Goal: Information Seeking & Learning: Find specific page/section

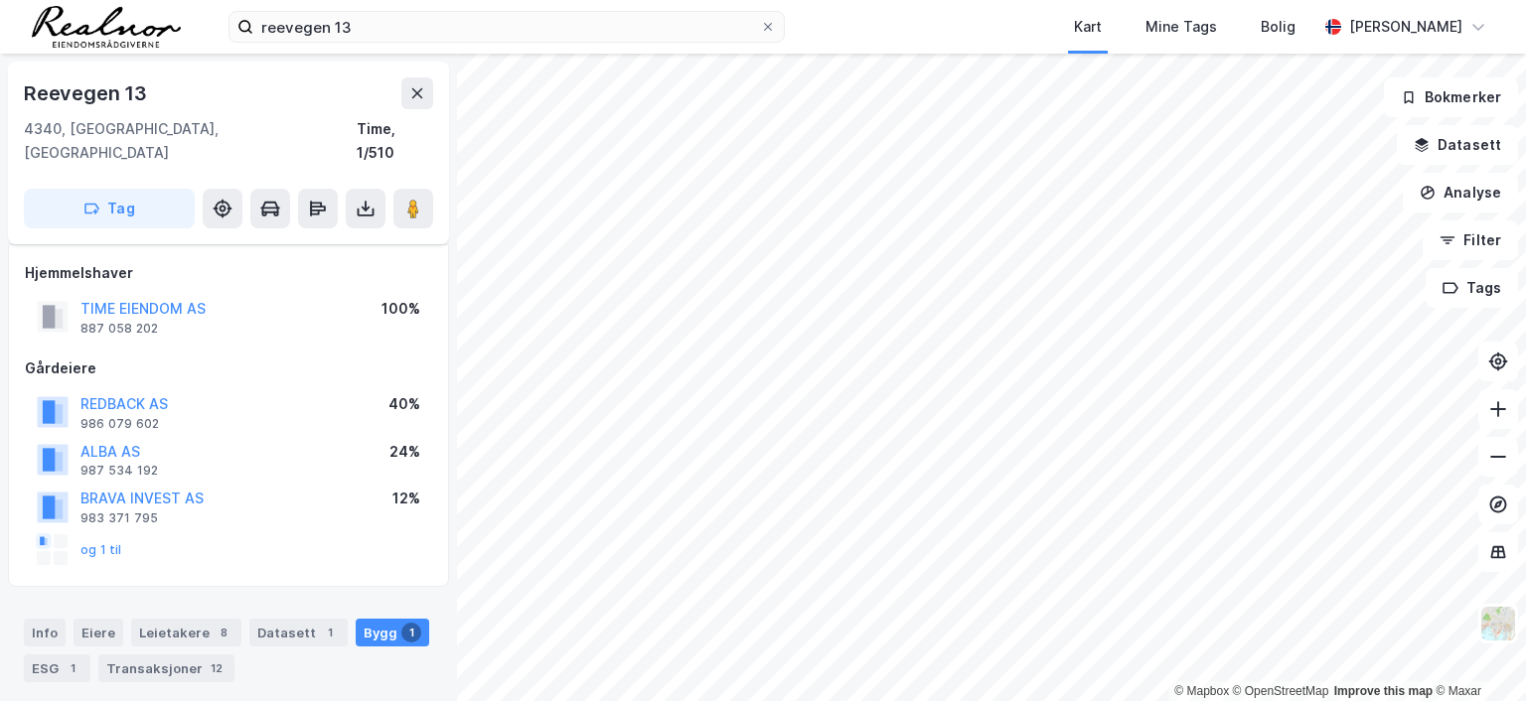
scroll to position [316, 0]
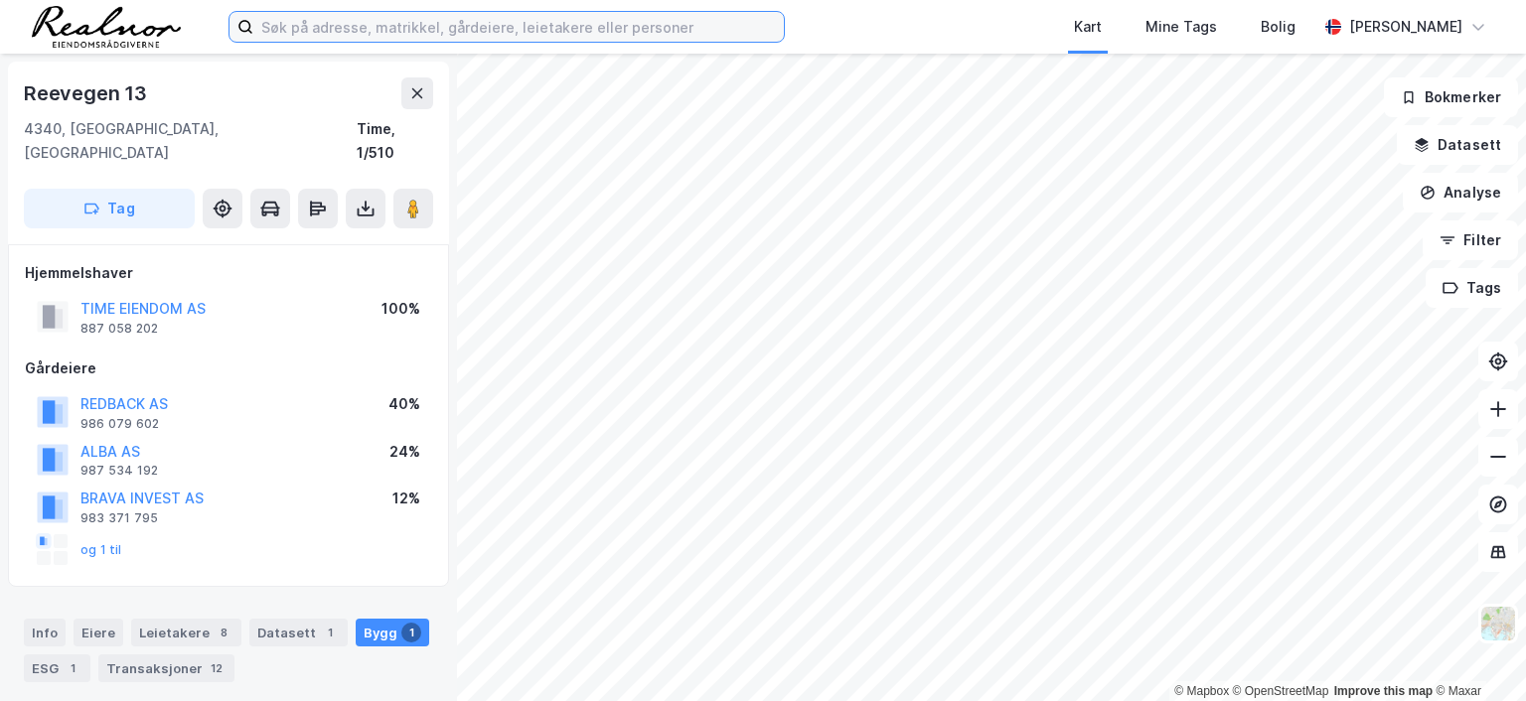
click at [402, 18] on input at bounding box center [518, 27] width 530 height 30
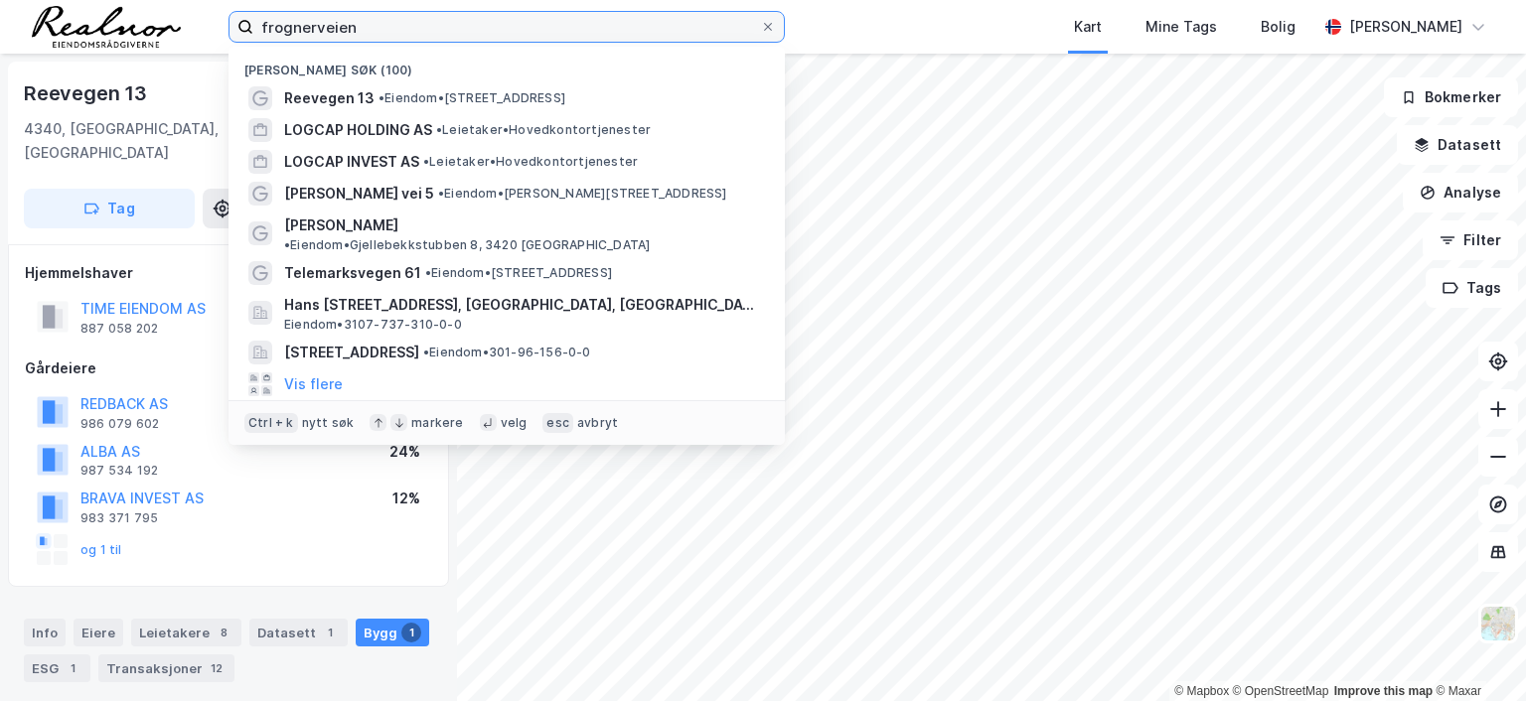
type input "frognerveien"
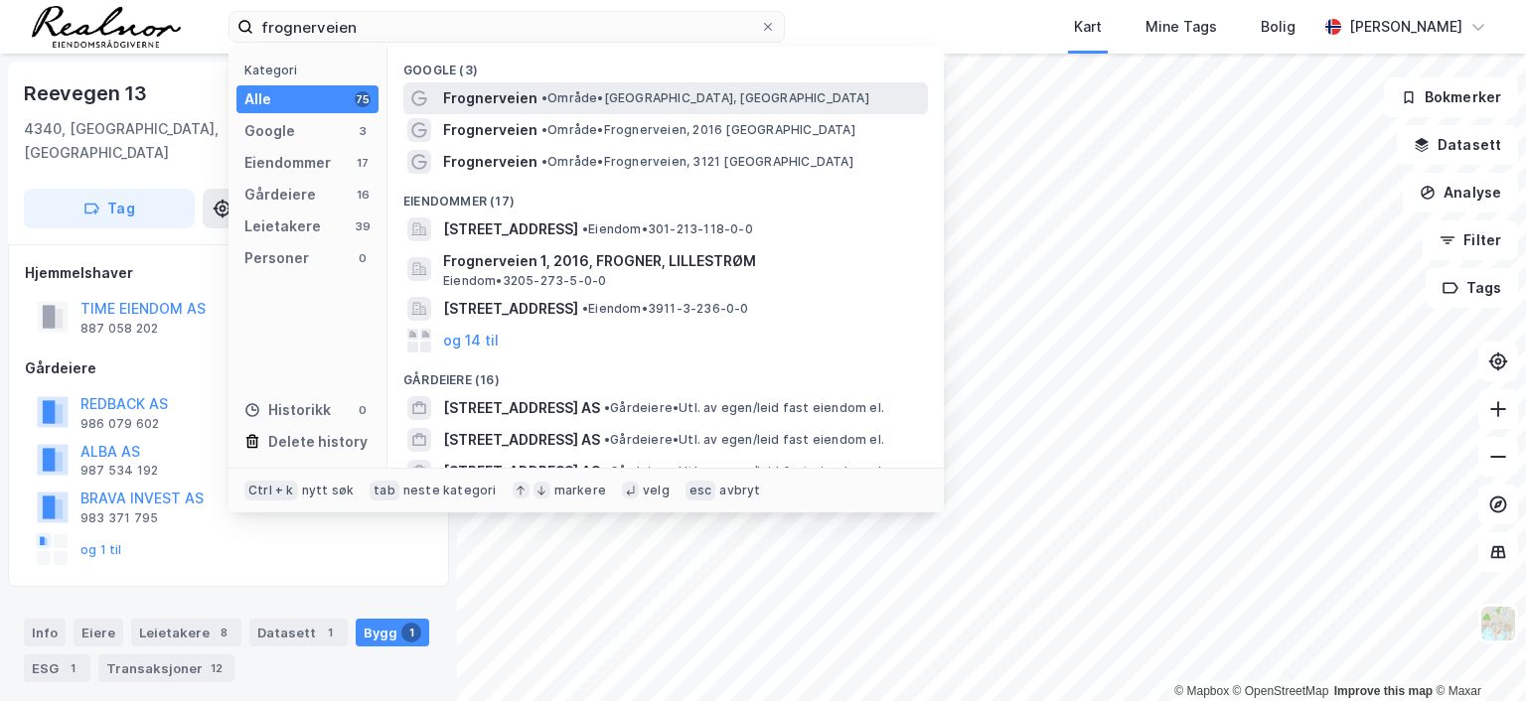
click at [631, 95] on span "• Område • [GEOGRAPHIC_DATA], [GEOGRAPHIC_DATA]" at bounding box center [705, 98] width 328 height 16
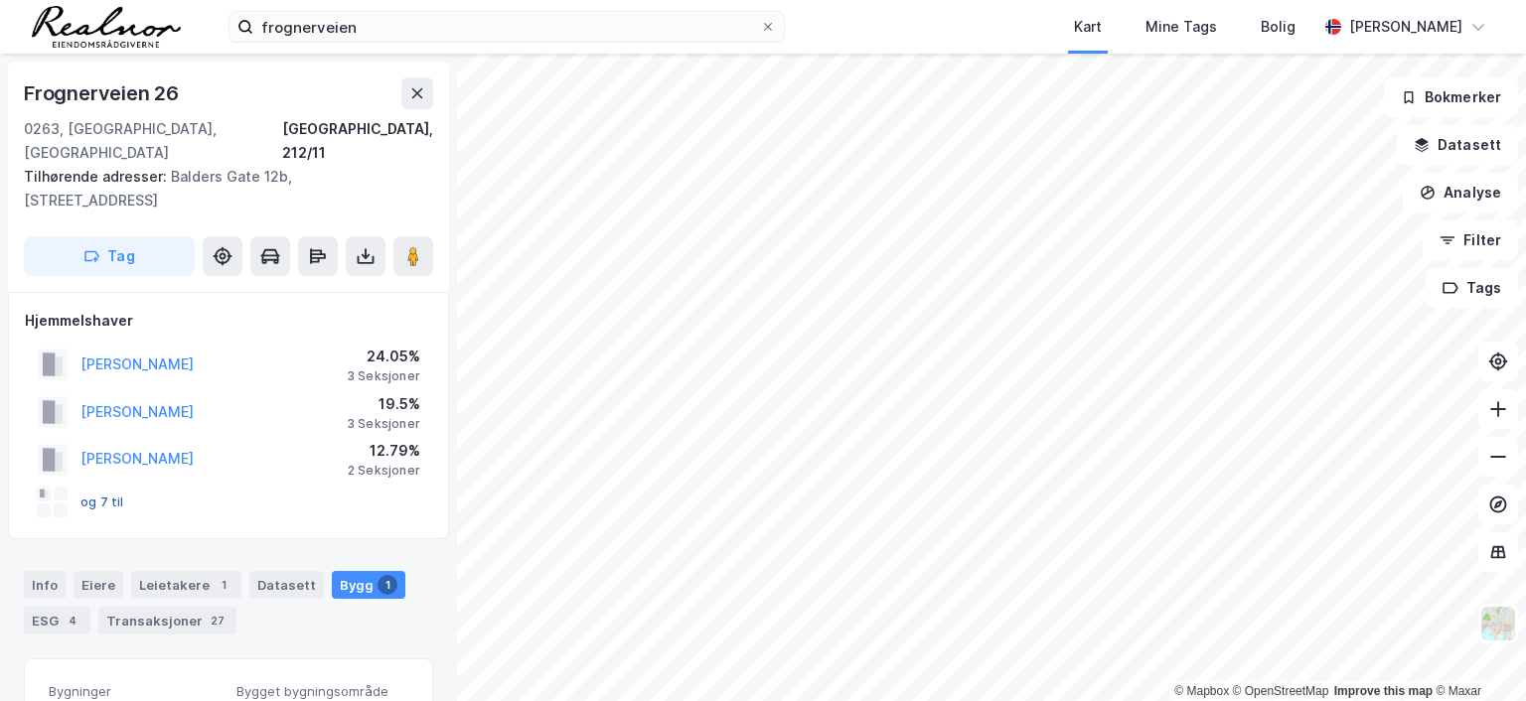
click at [0, 0] on button "og 7 til" at bounding box center [0, 0] width 0 height 0
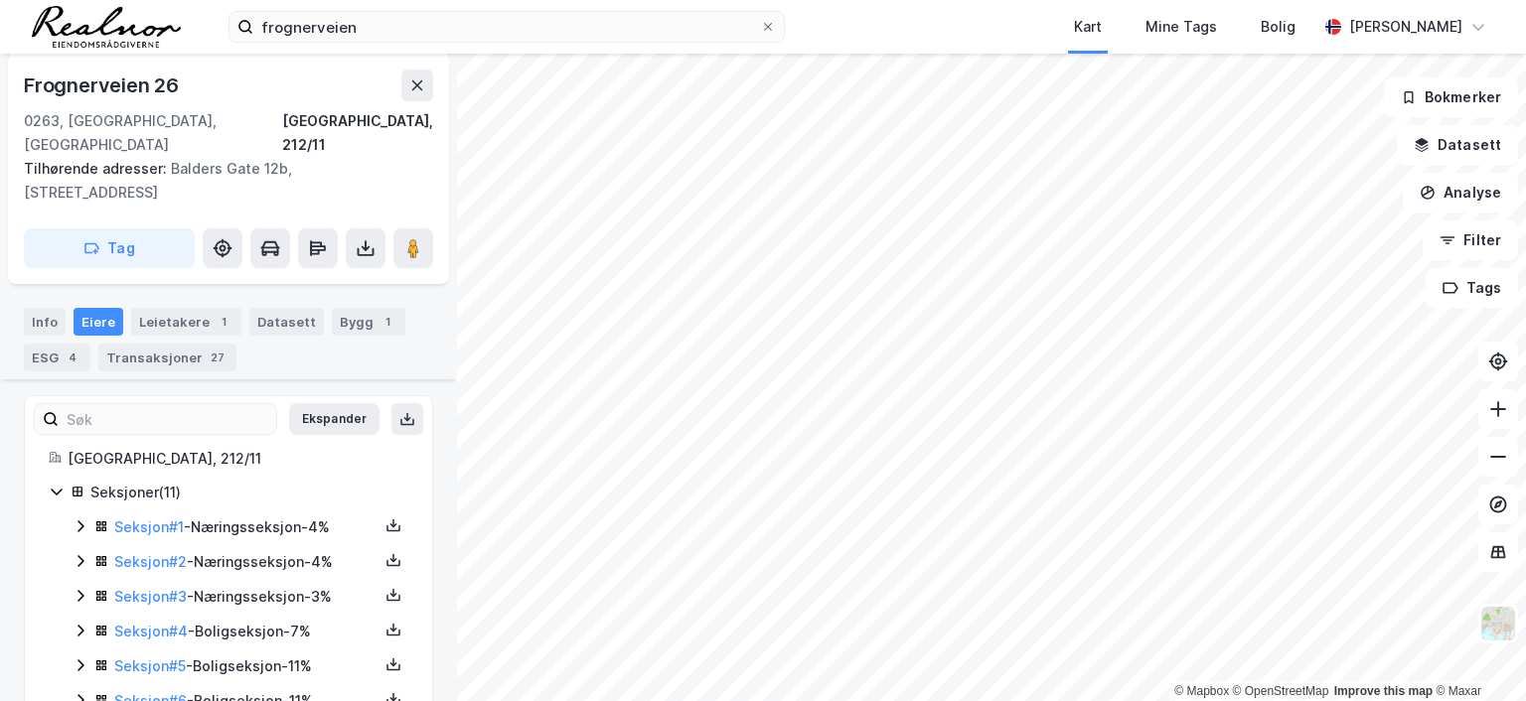
scroll to position [363, 0]
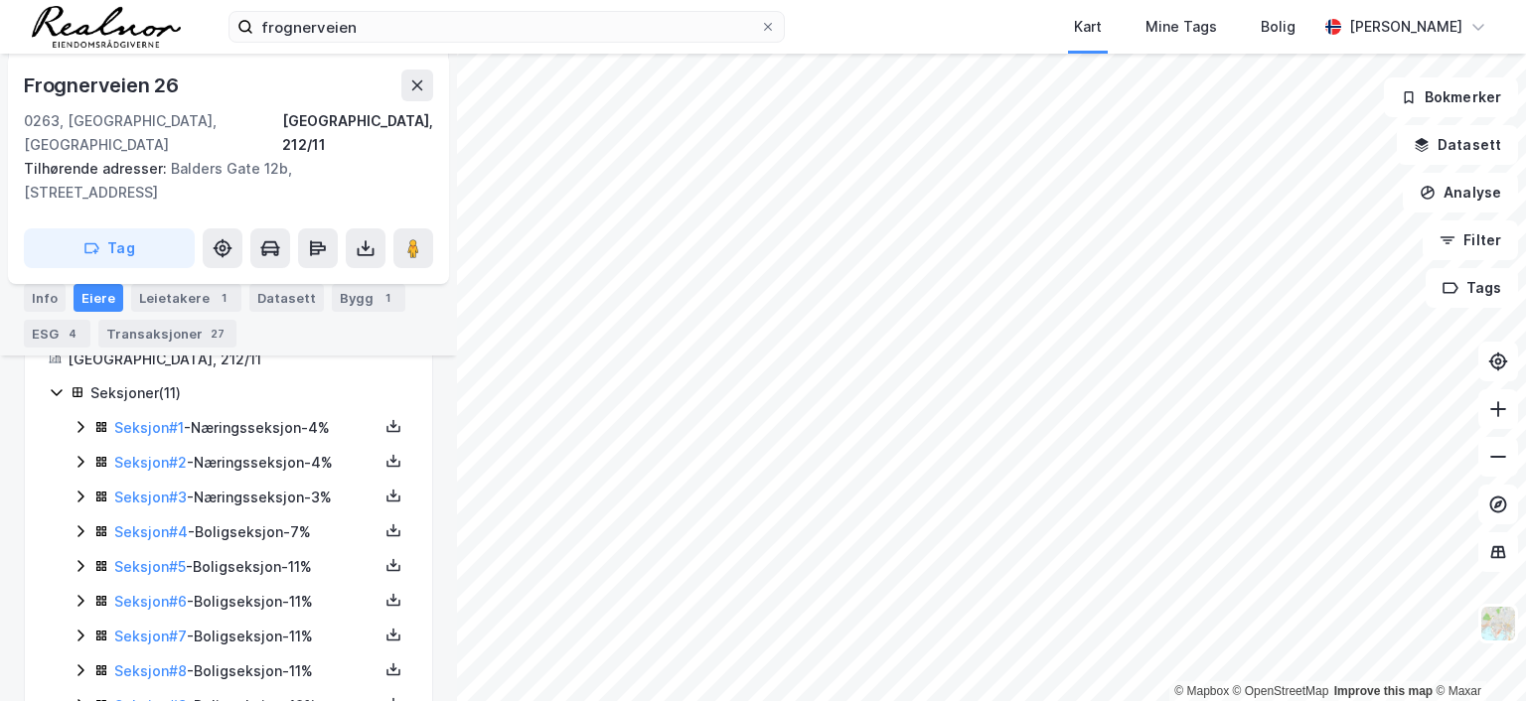
click at [261, 486] on div "Seksjon # 3 - Næringsseksjon - 3%" at bounding box center [246, 498] width 264 height 24
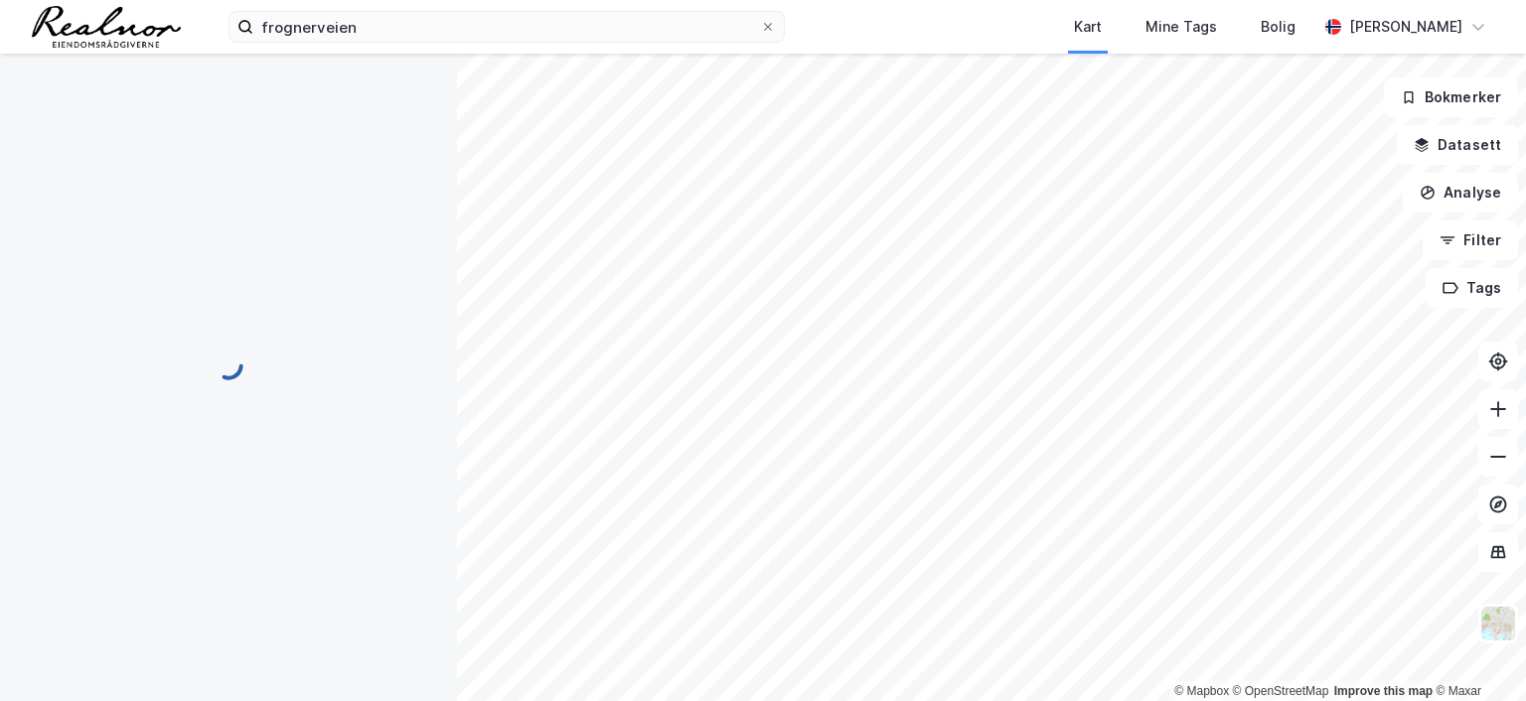
scroll to position [0, 0]
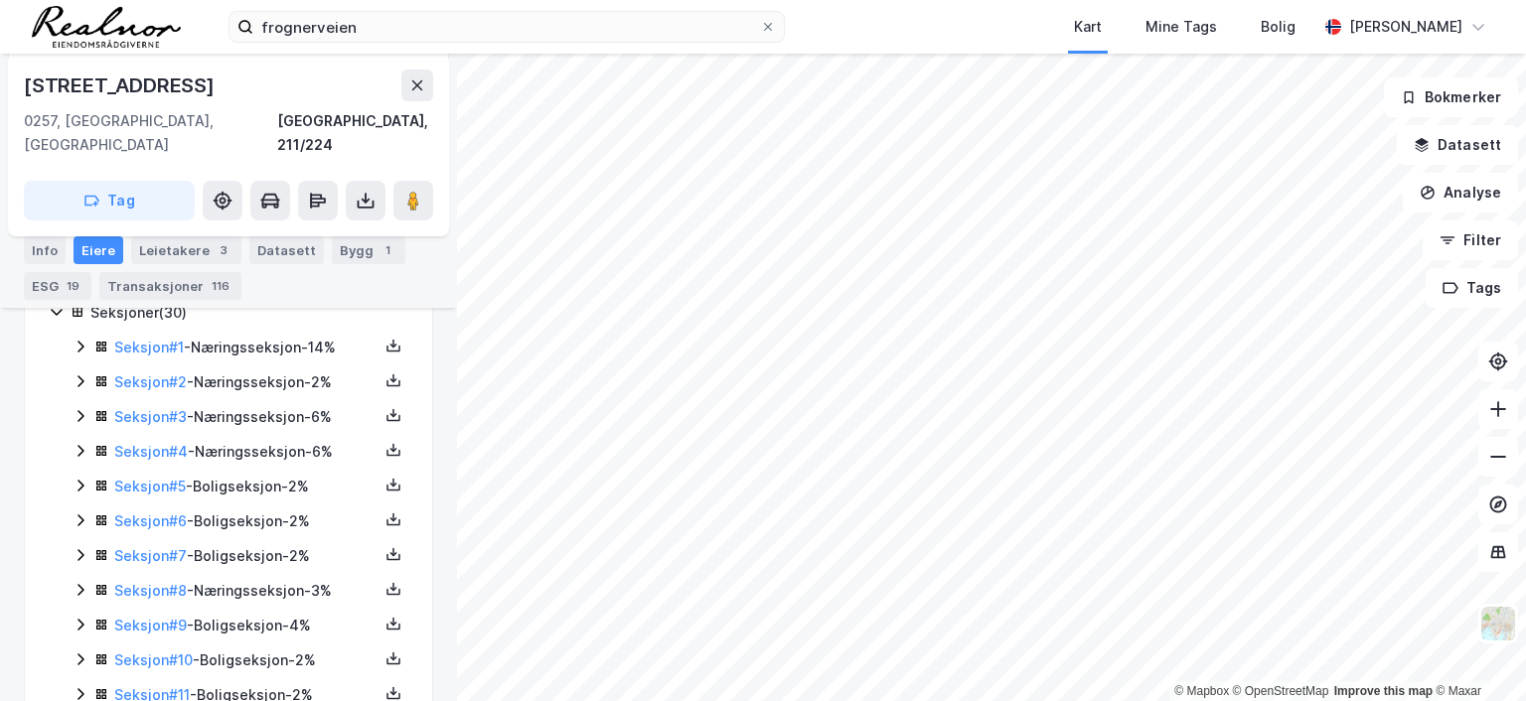
scroll to position [561, 0]
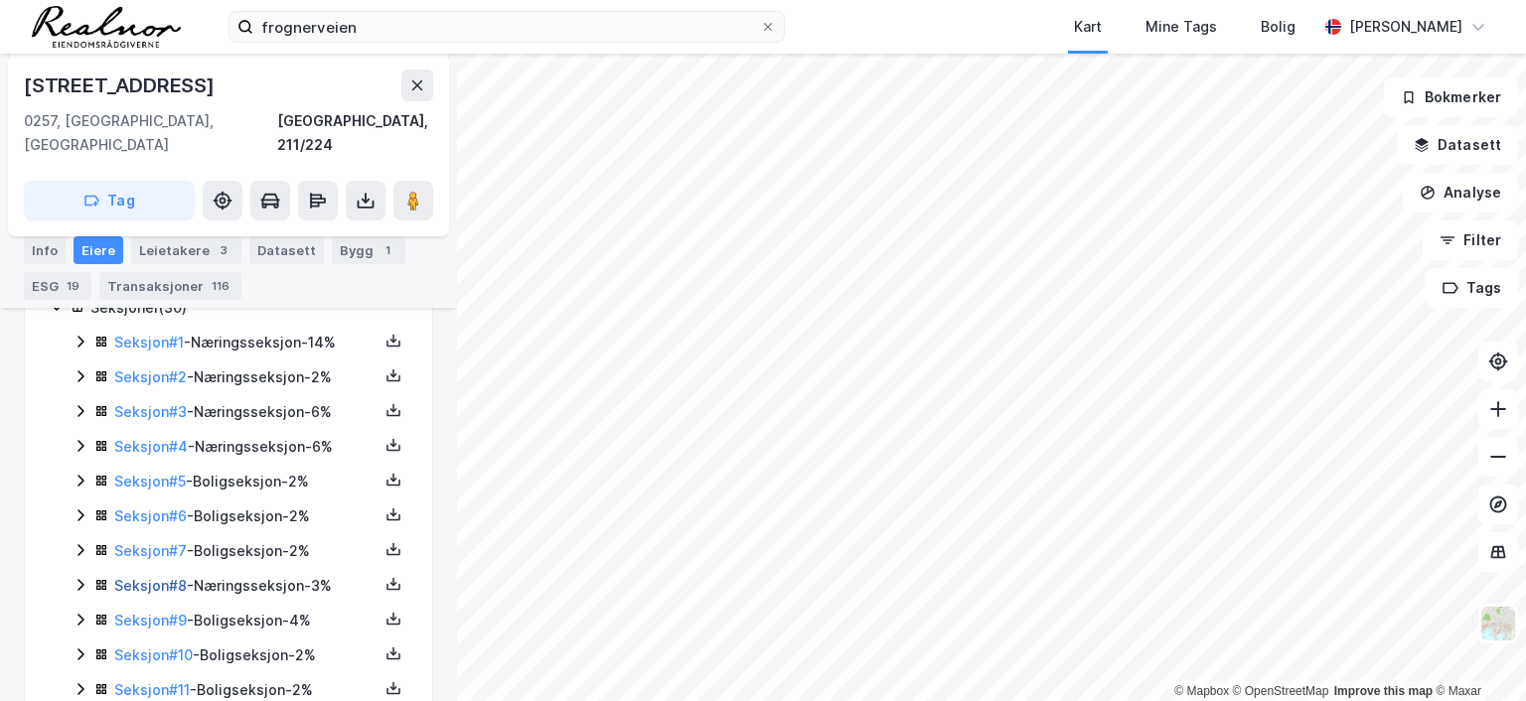
click at [156, 577] on link "Seksjon # 8" at bounding box center [150, 585] width 73 height 17
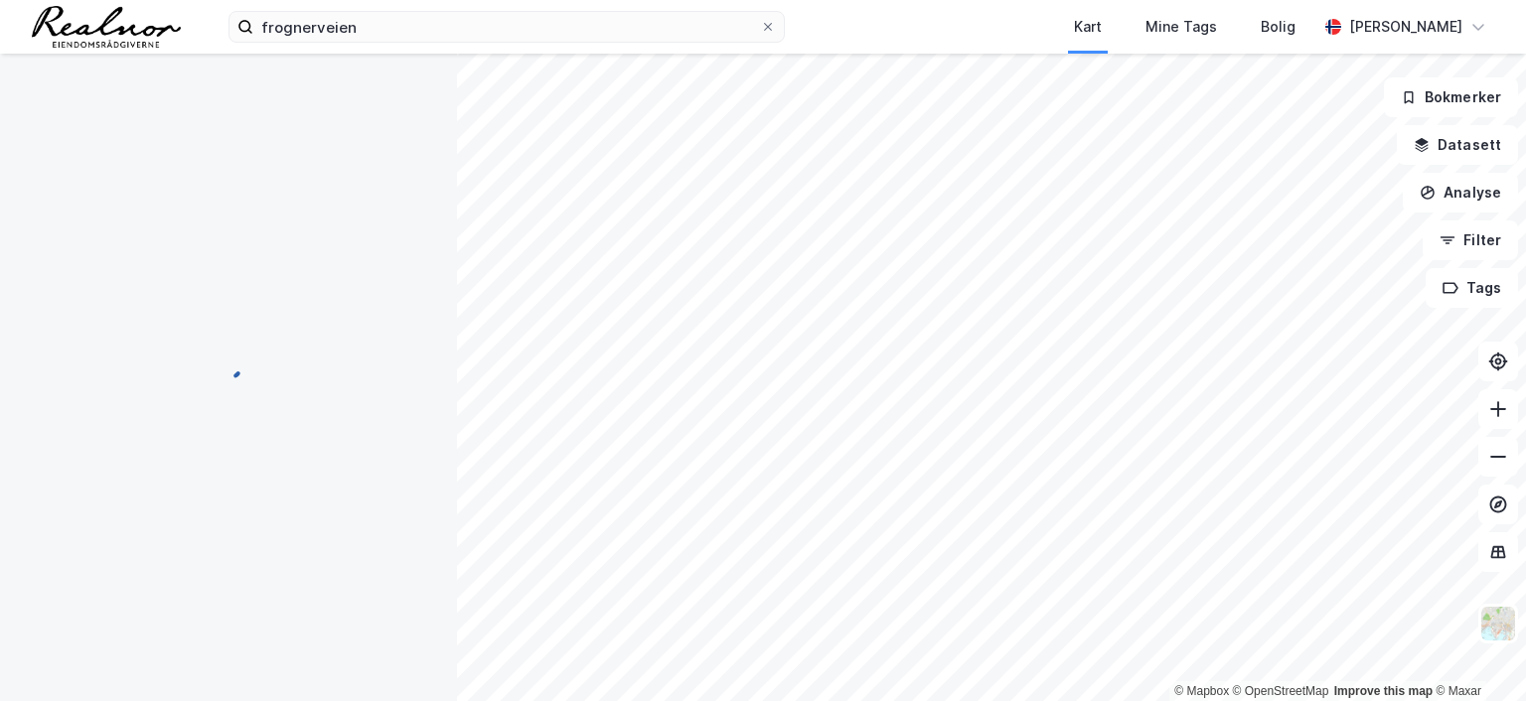
scroll to position [293, 0]
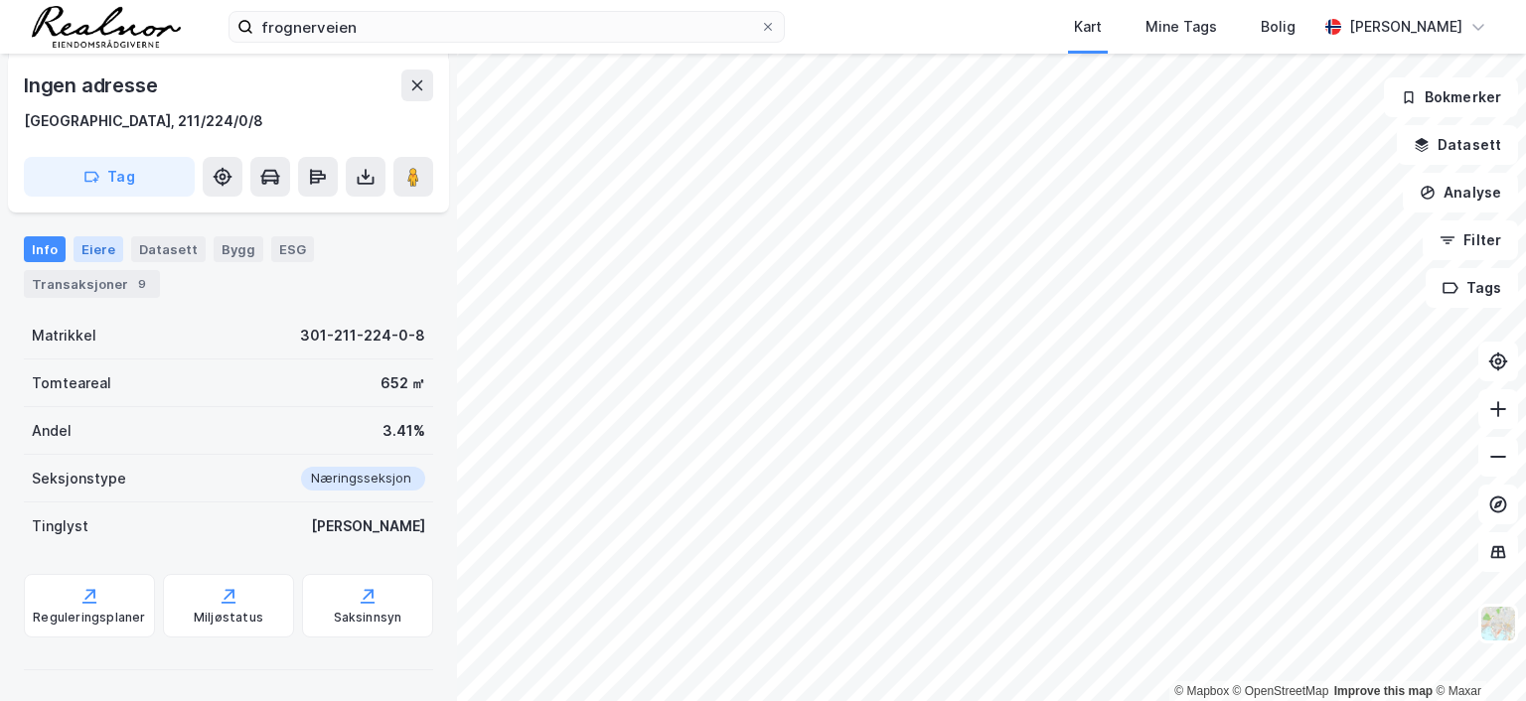
click at [103, 253] on div "Eiere" at bounding box center [99, 249] width 50 height 26
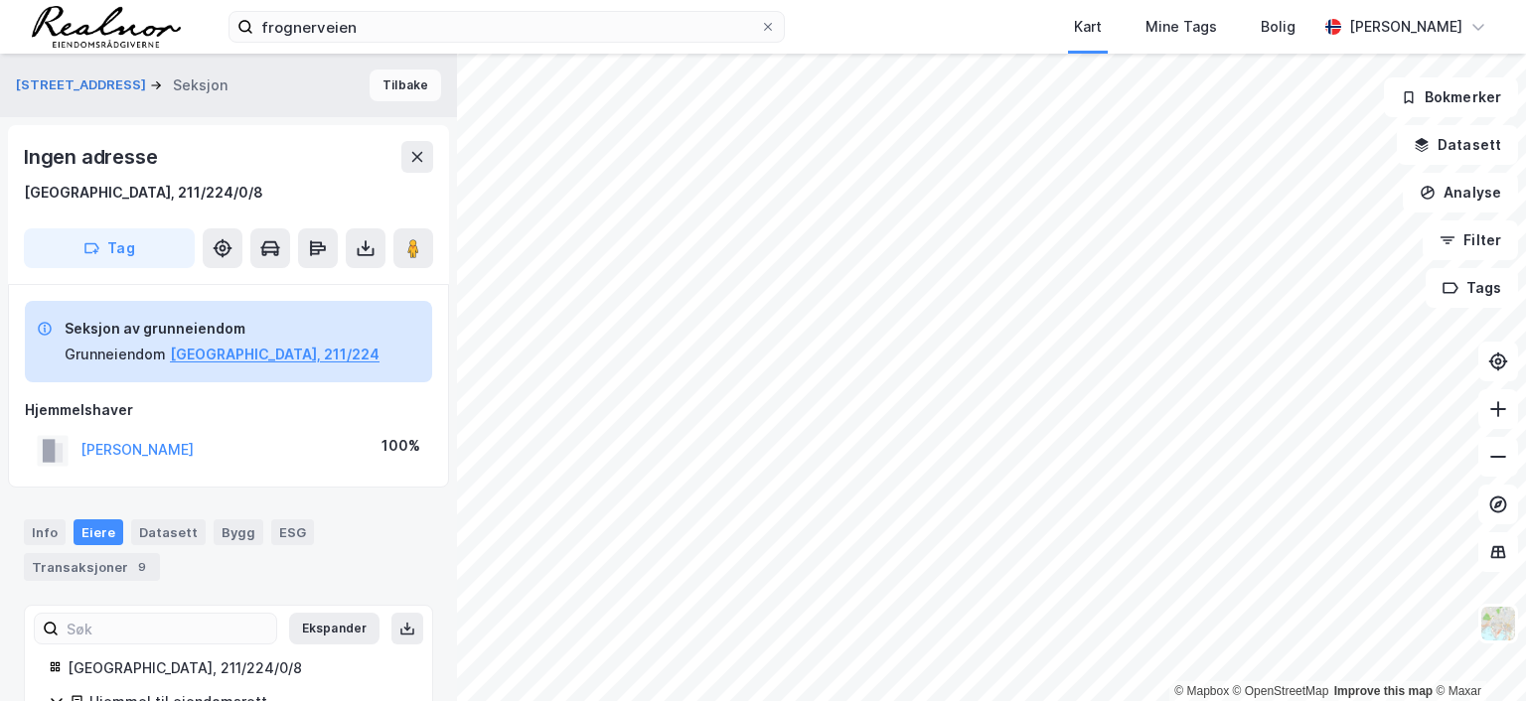
click at [390, 81] on button "Tilbake" at bounding box center [406, 86] width 72 height 32
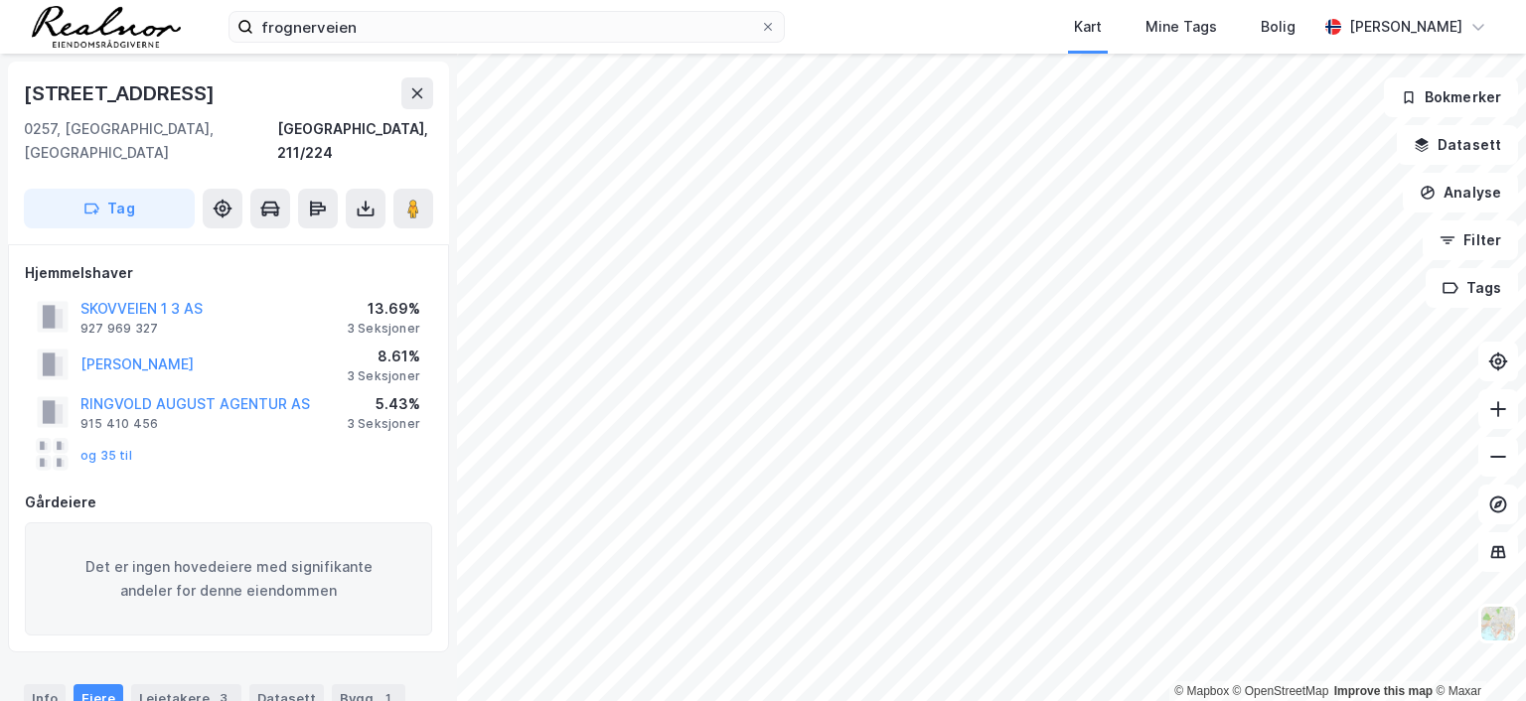
scroll to position [2, 0]
click at [0, 0] on button "og 35 til" at bounding box center [0, 0] width 0 height 0
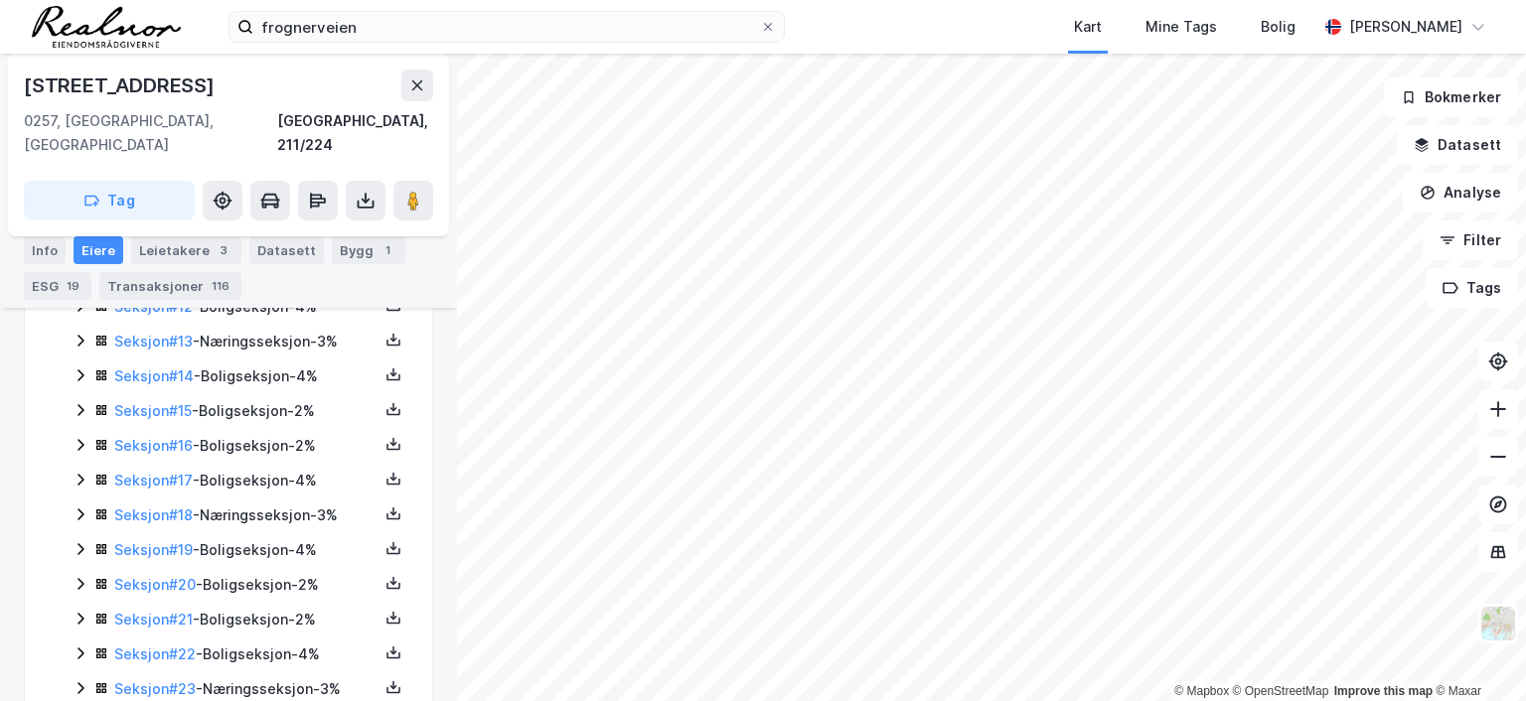
scroll to position [981, 0]
click at [152, 504] on link "Seksjon # 18" at bounding box center [153, 512] width 78 height 17
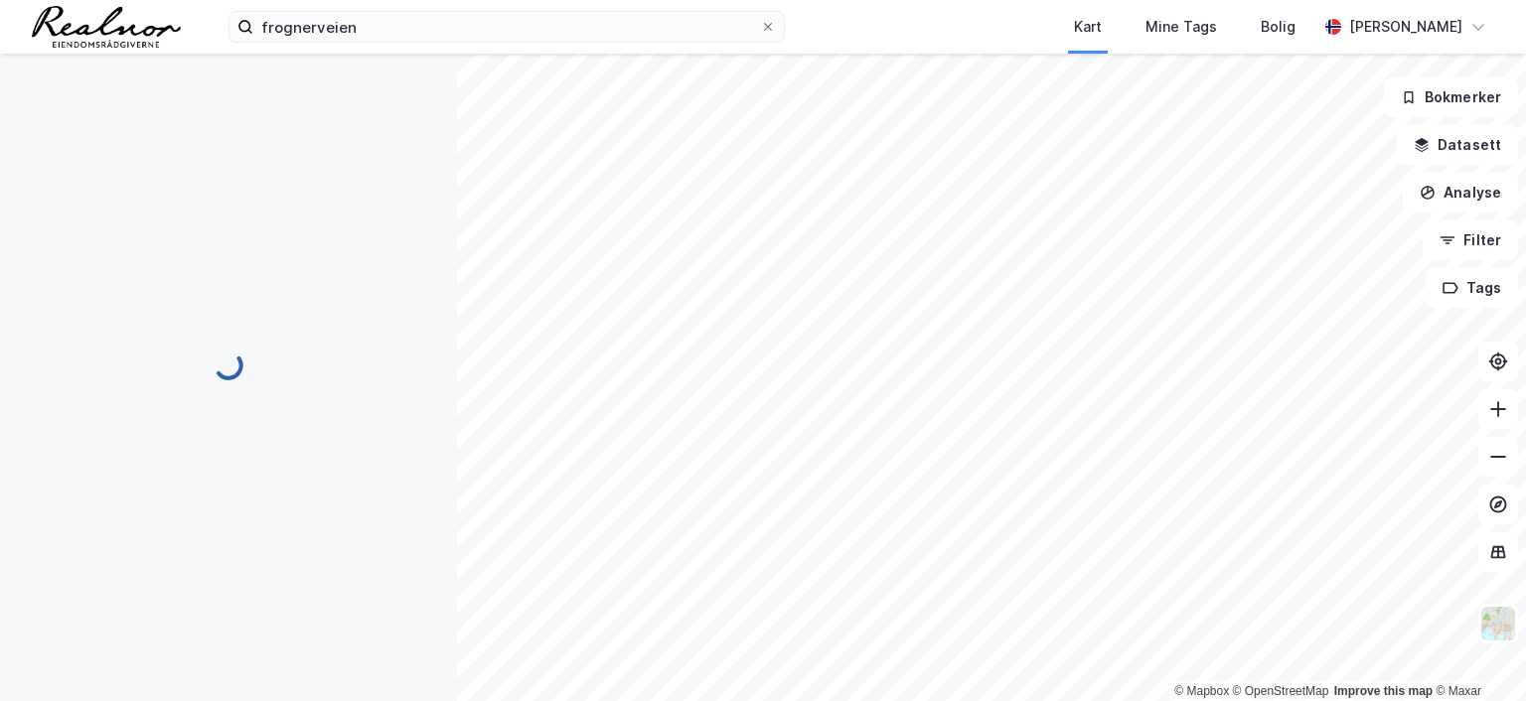
scroll to position [293, 0]
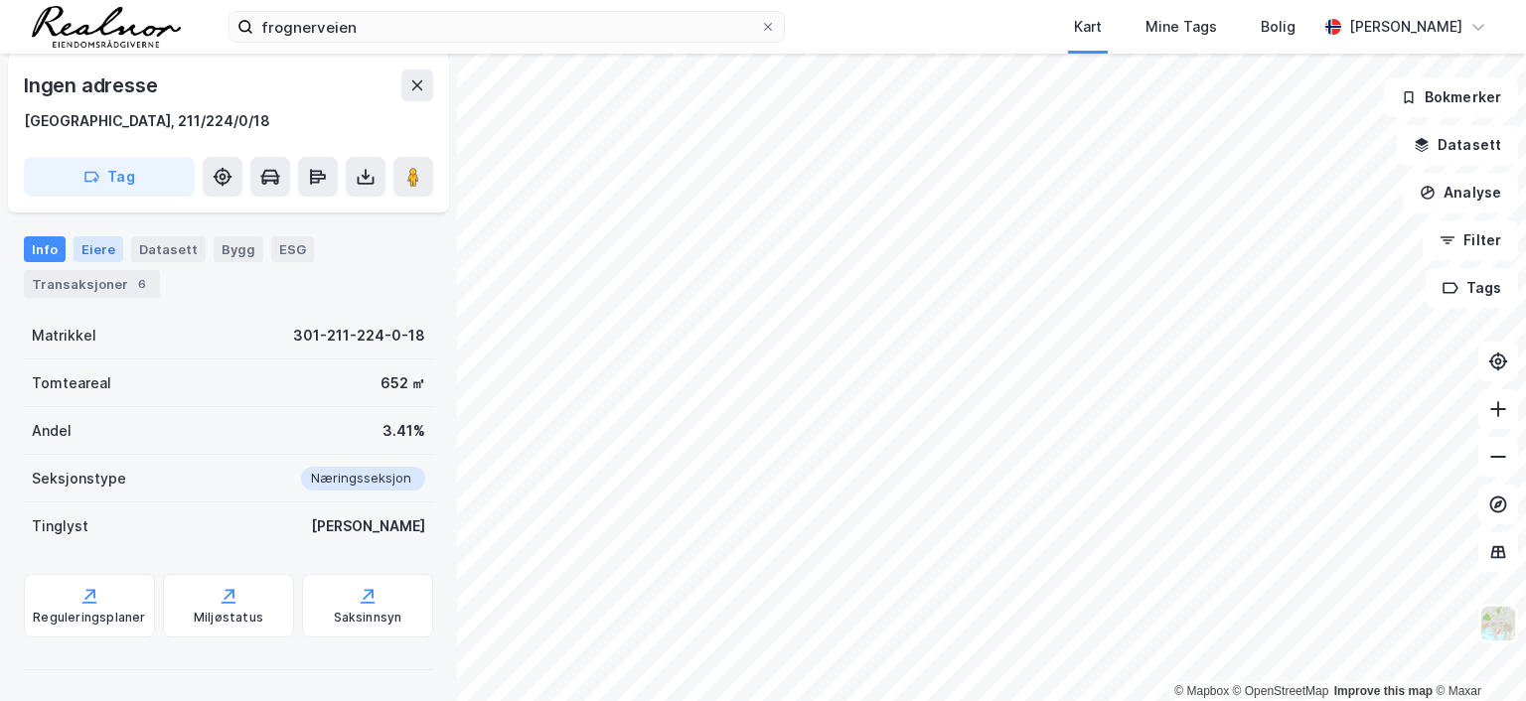
click at [103, 248] on div "Eiere" at bounding box center [99, 249] width 50 height 26
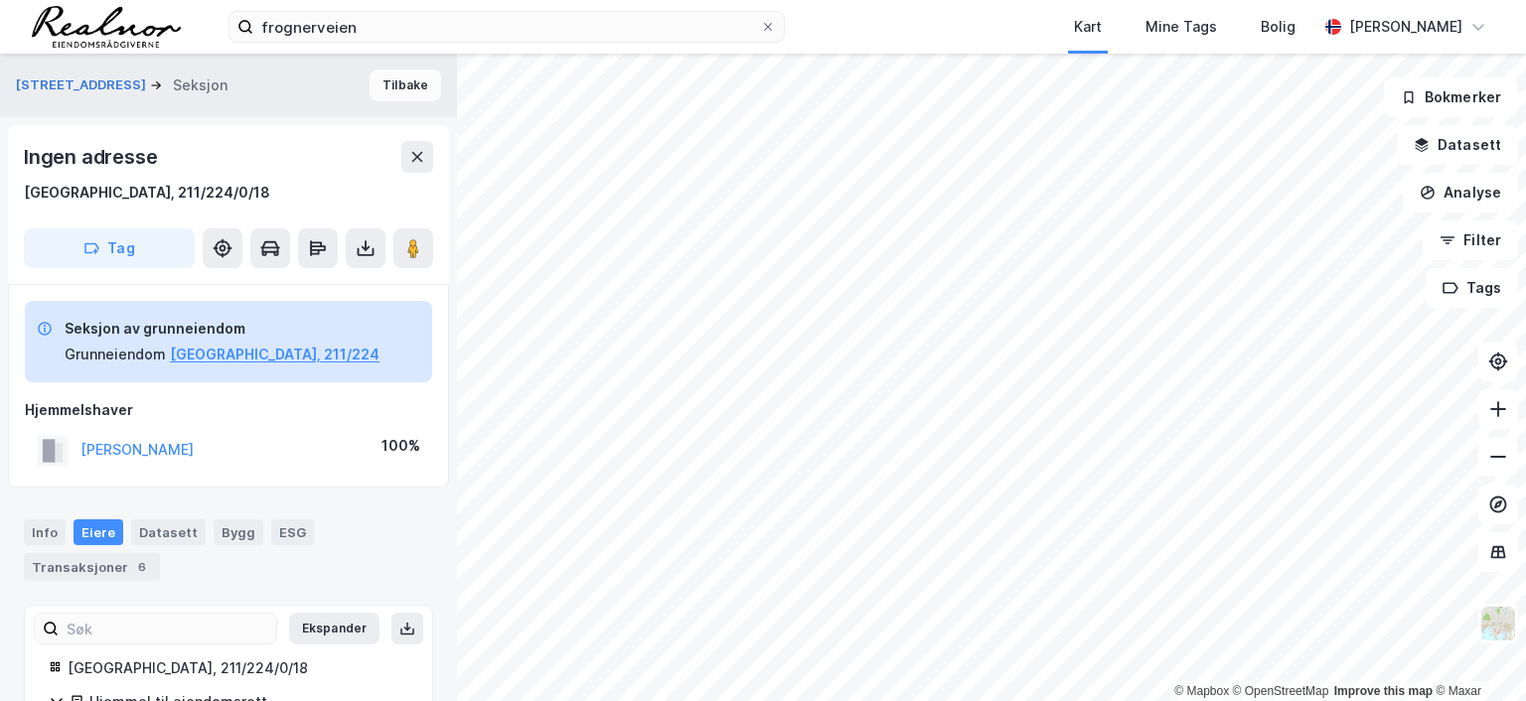
click at [399, 88] on button "Tilbake" at bounding box center [406, 86] width 72 height 32
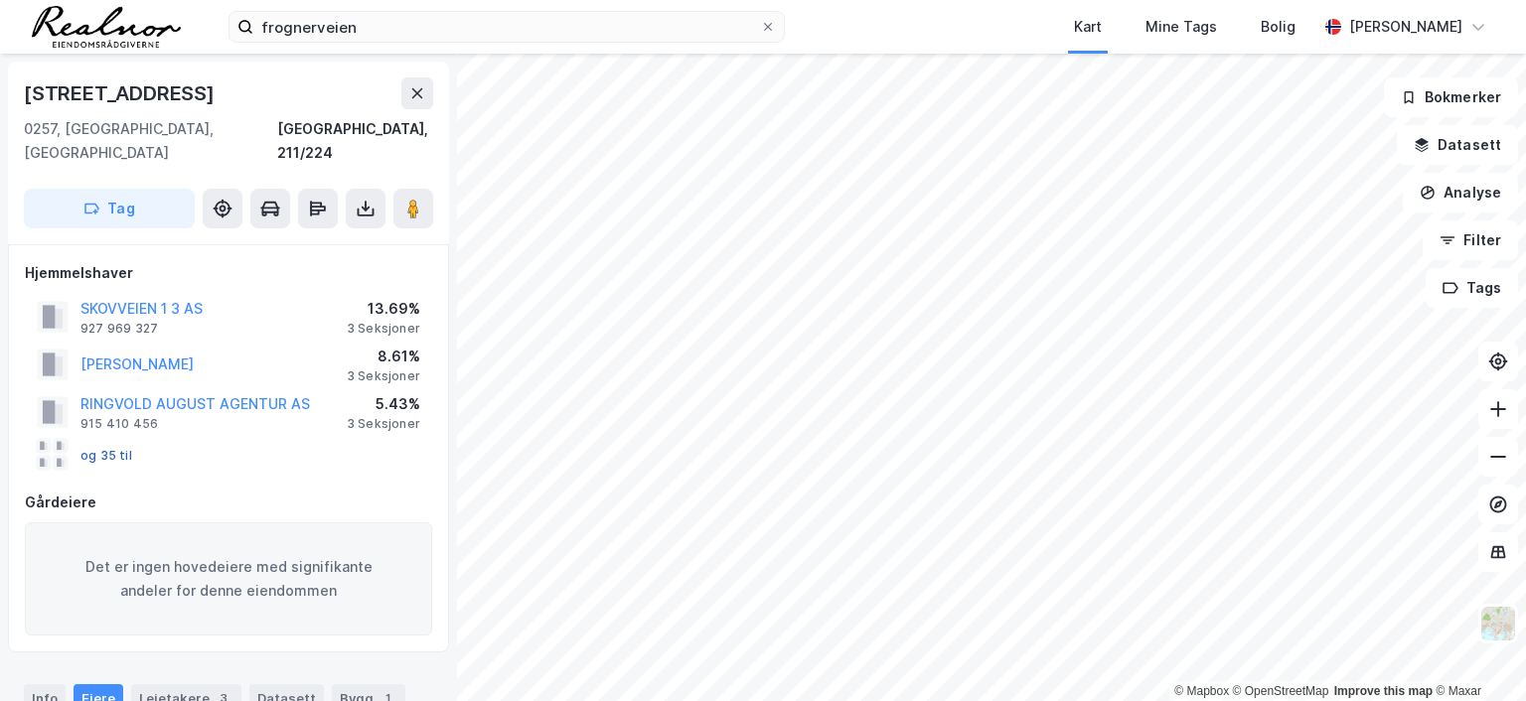
click at [0, 0] on button "og 35 til" at bounding box center [0, 0] width 0 height 0
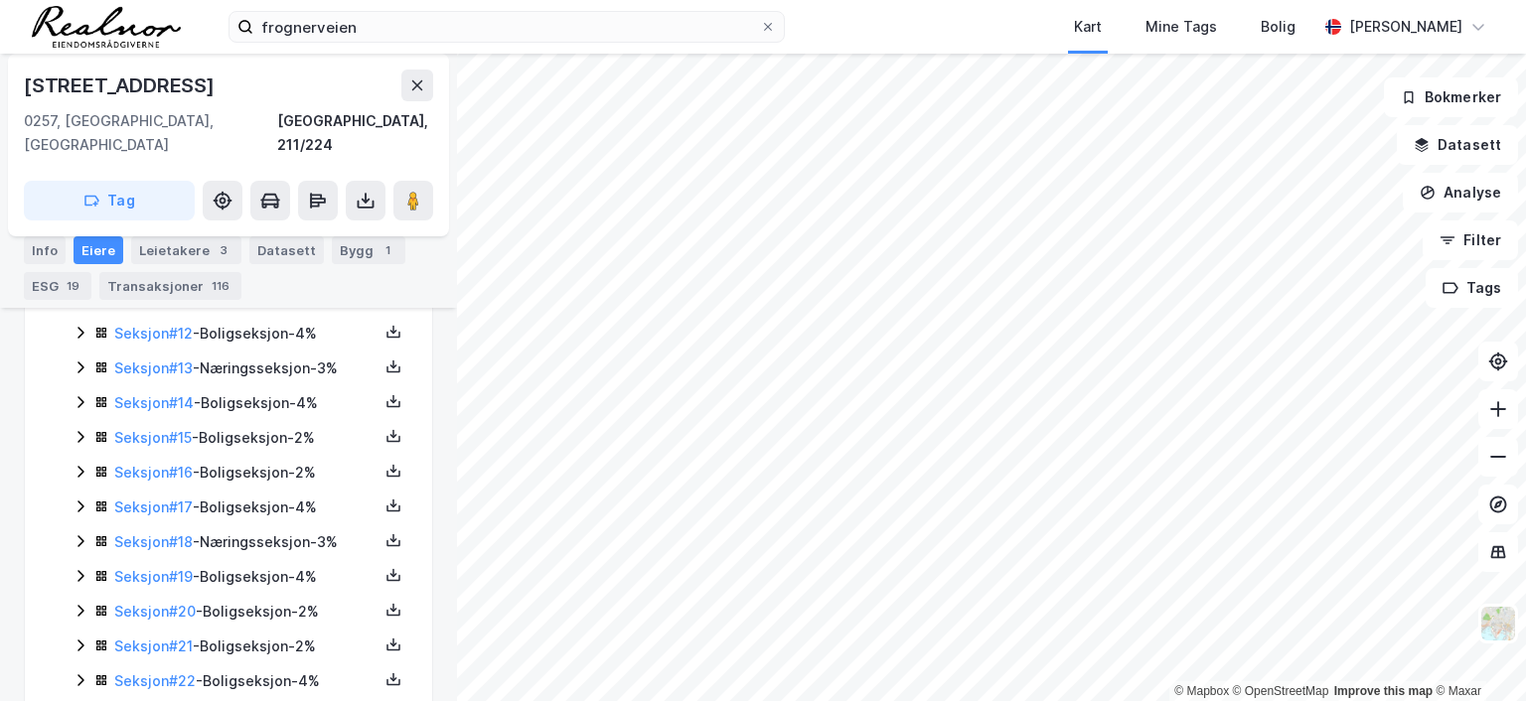
scroll to position [981, 0]
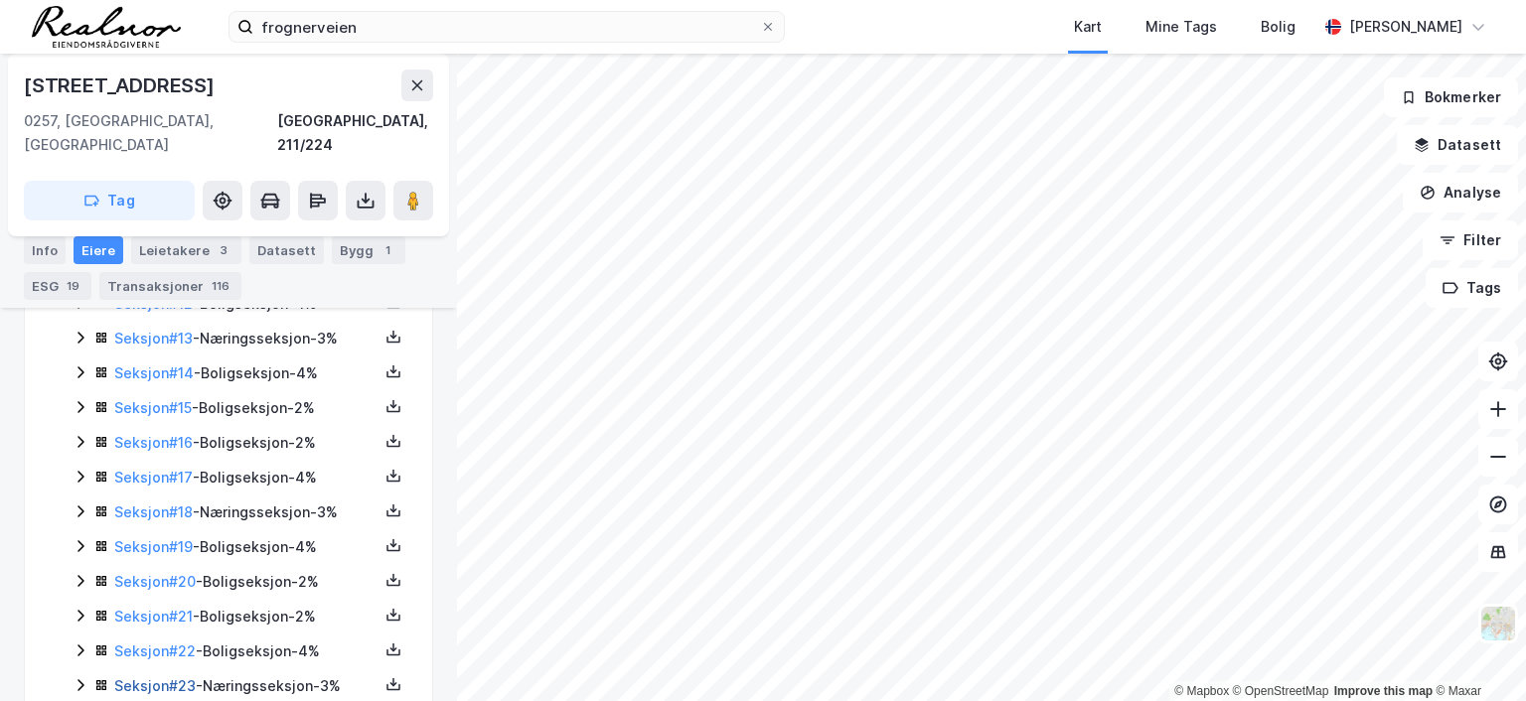
click at [162, 677] on link "Seksjon # 23" at bounding box center [154, 685] width 81 height 17
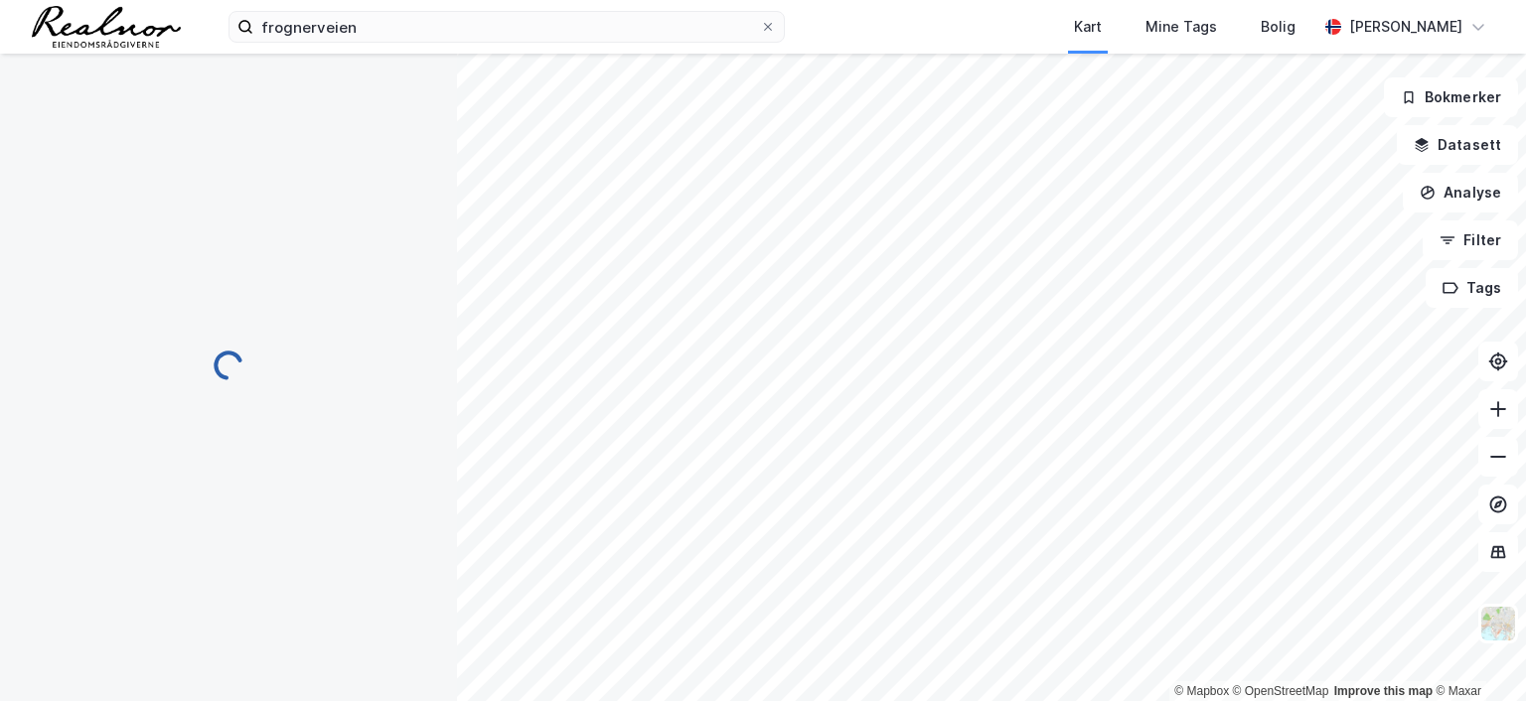
scroll to position [293, 0]
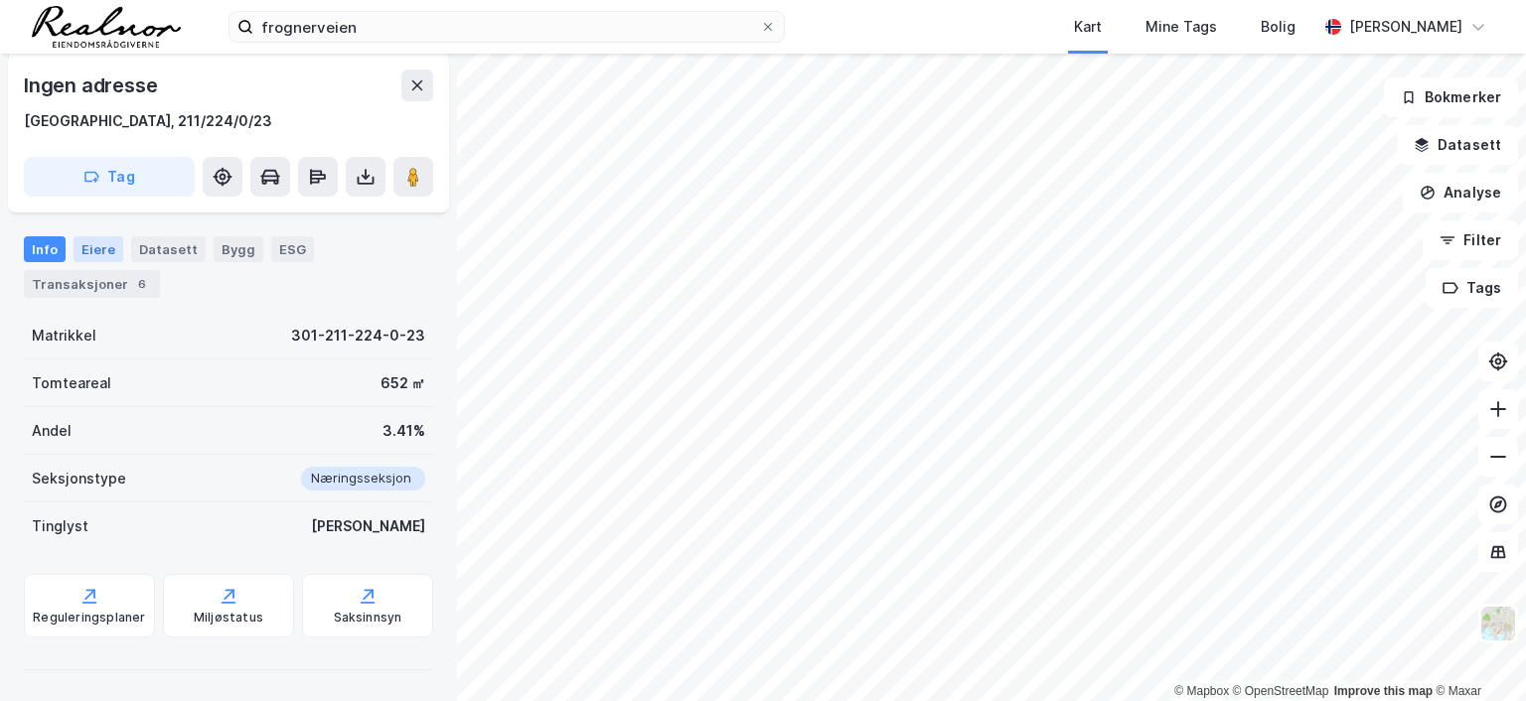
click at [105, 245] on div "Eiere" at bounding box center [99, 249] width 50 height 26
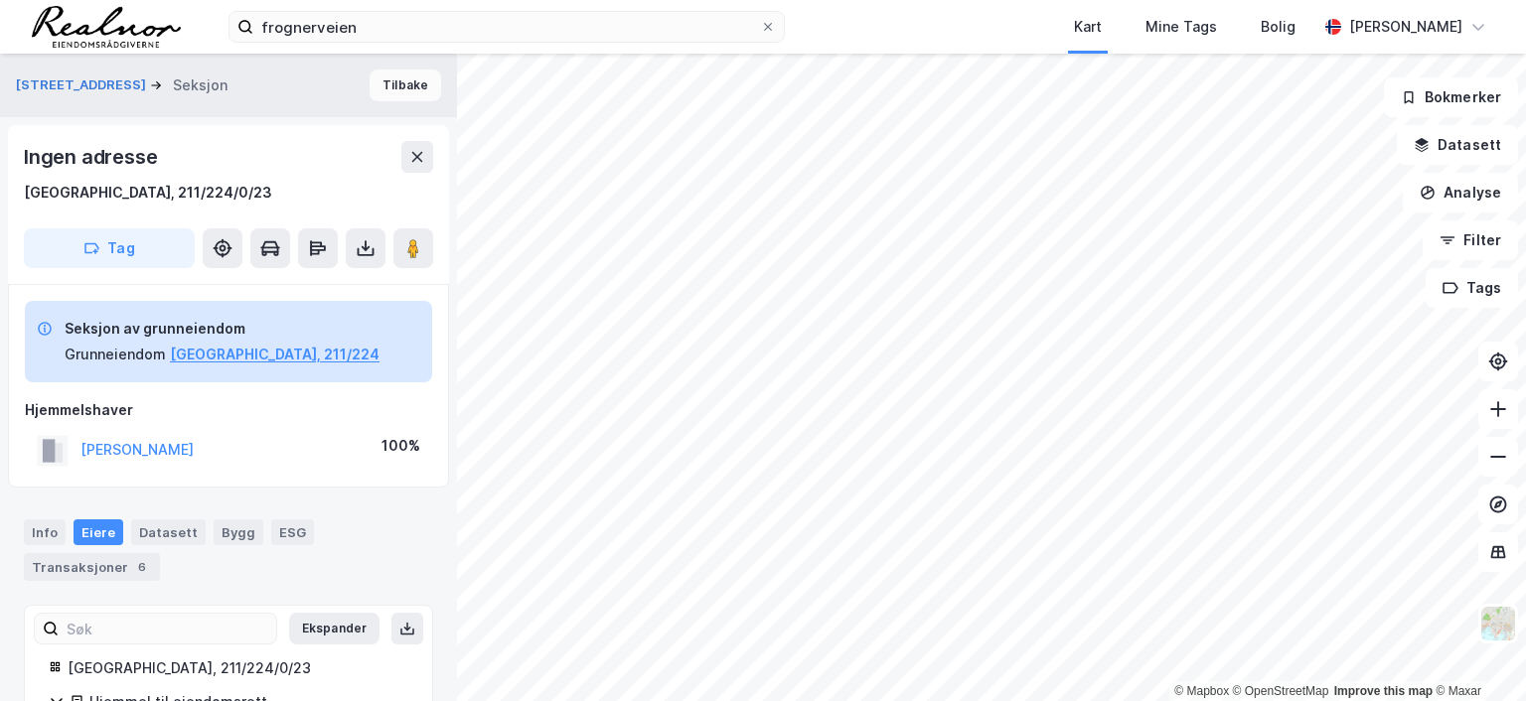
click at [397, 78] on button "Tilbake" at bounding box center [406, 86] width 72 height 32
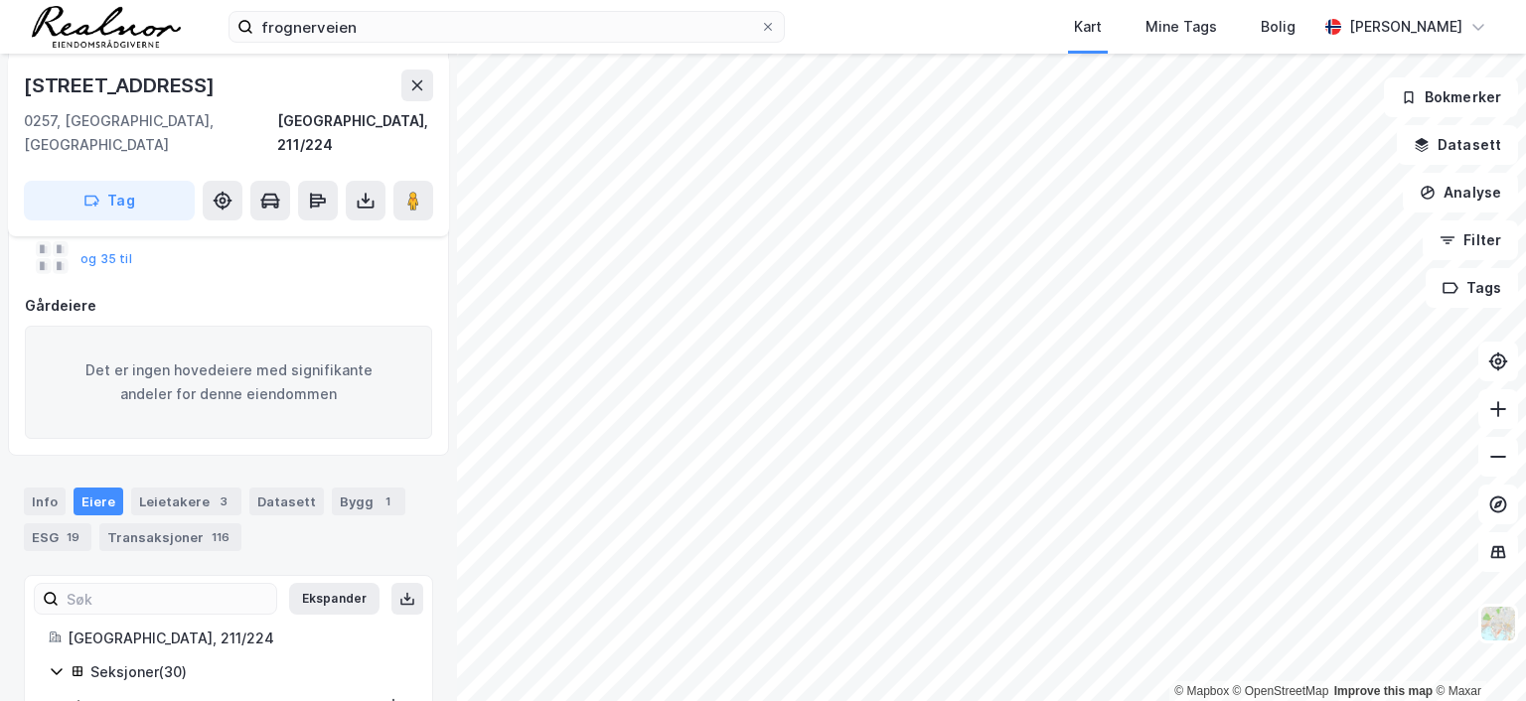
scroll to position [199, 0]
click at [0, 0] on button "og 35 til" at bounding box center [0, 0] width 0 height 0
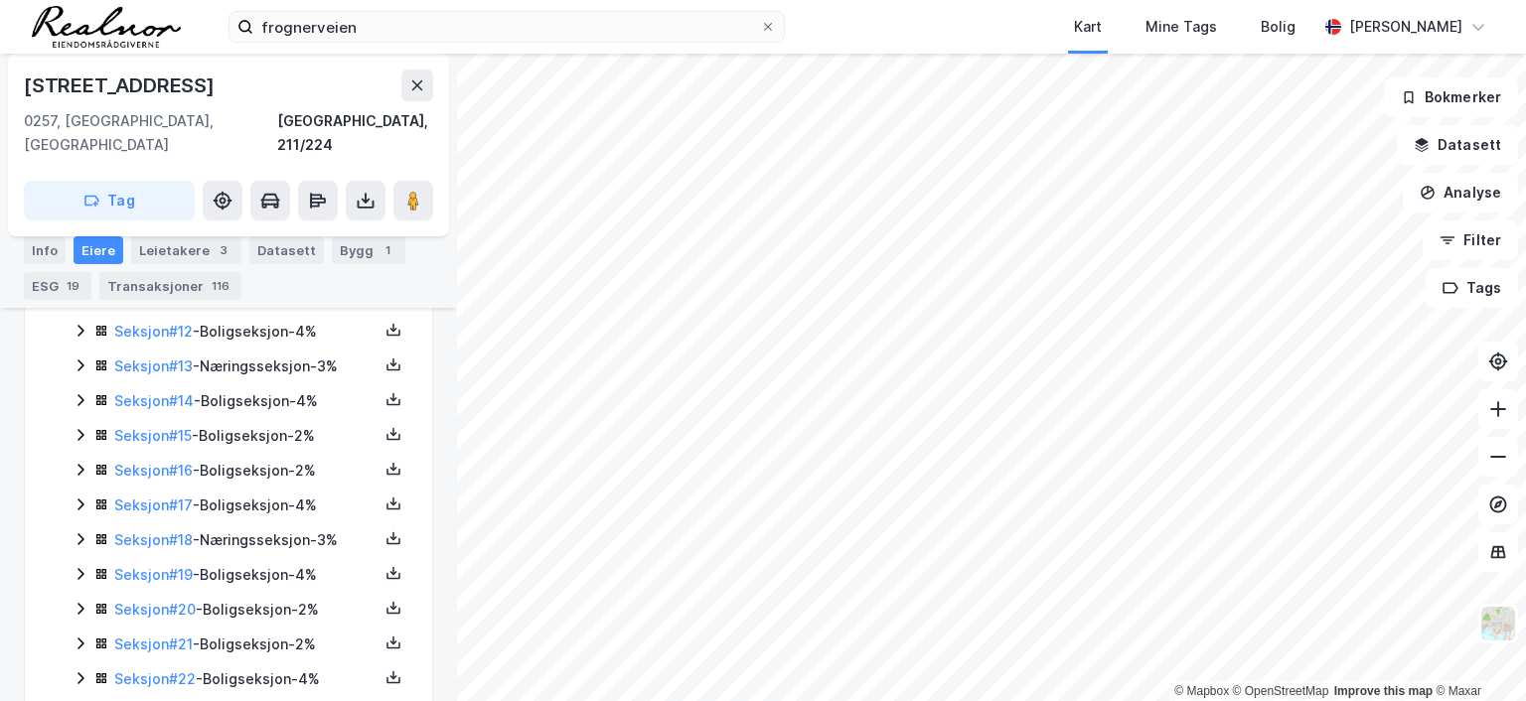
scroll to position [854, 0]
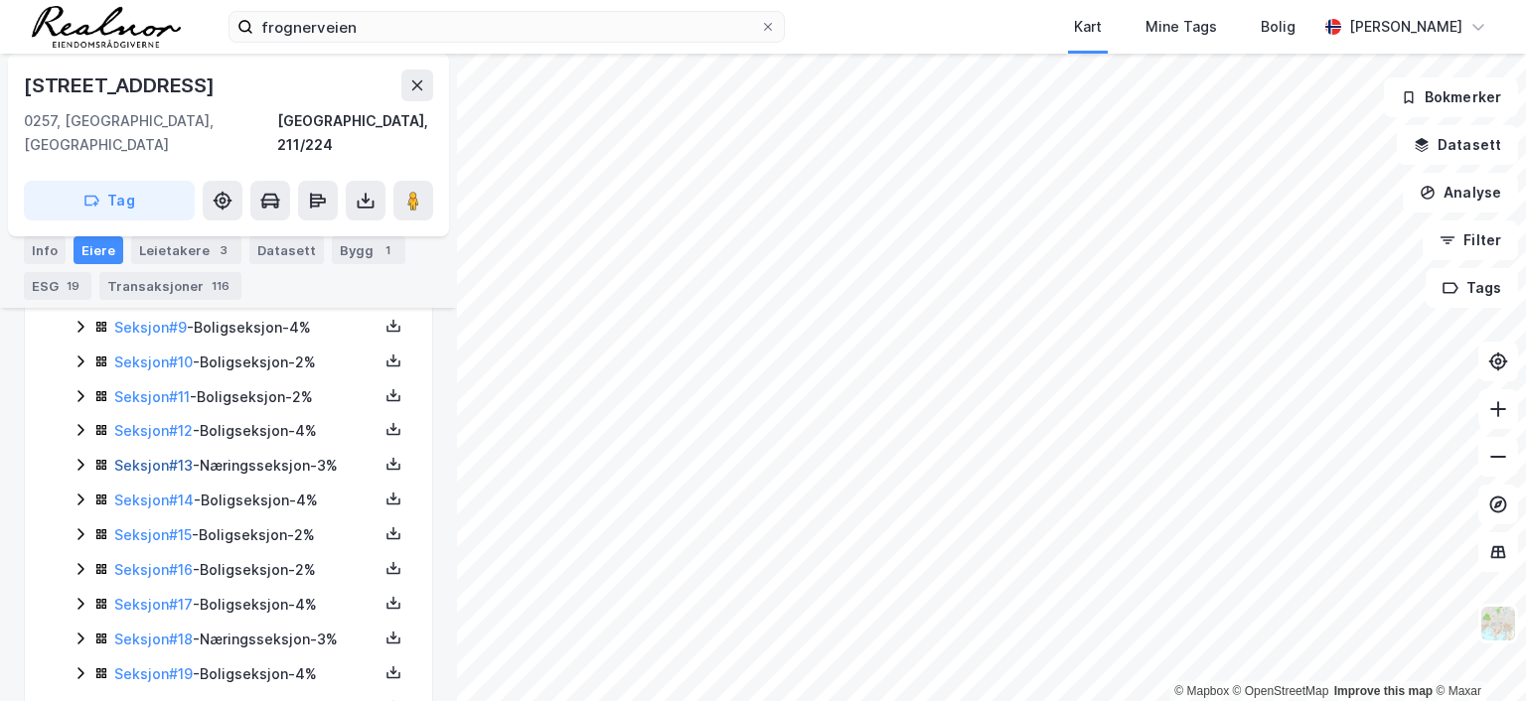
click at [167, 457] on link "Seksjon # 13" at bounding box center [153, 465] width 78 height 17
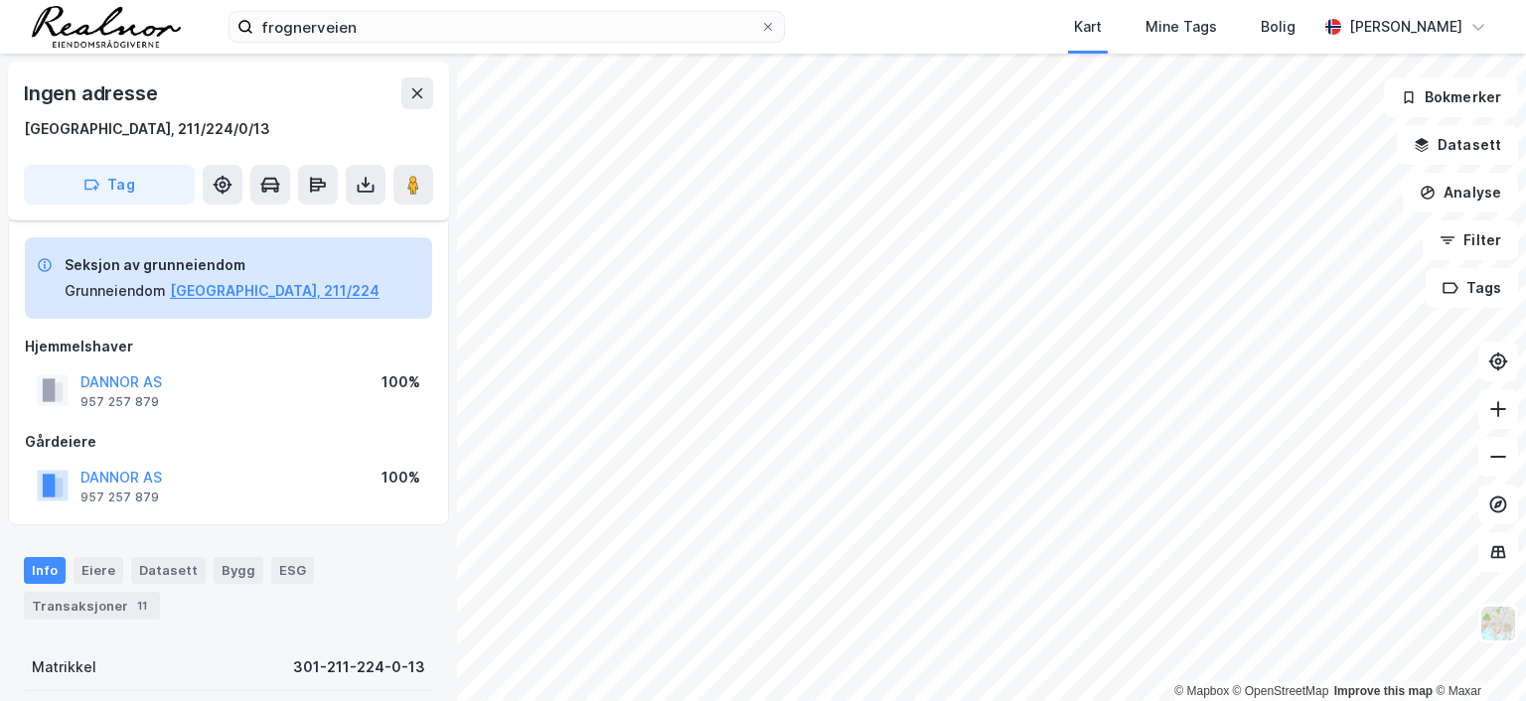
scroll to position [395, 0]
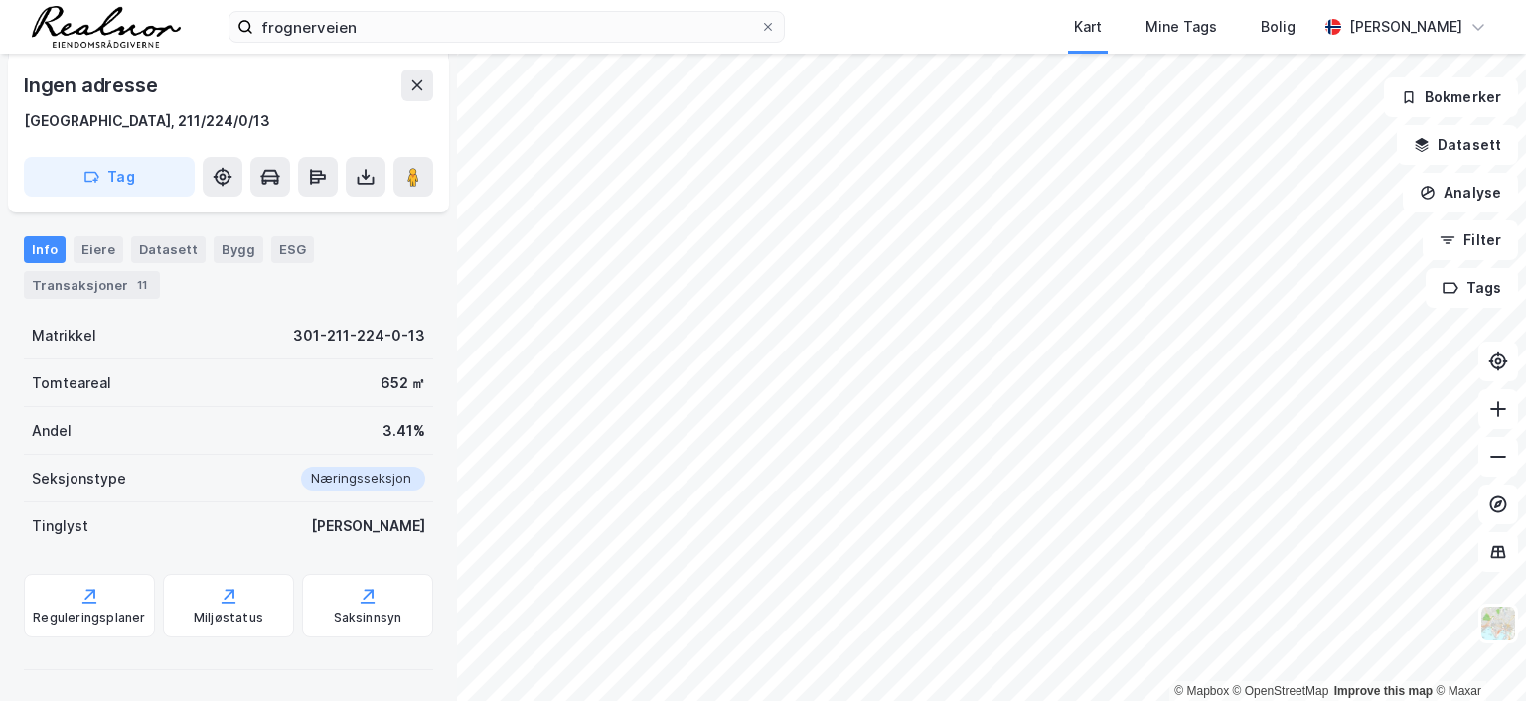
click at [79, 247] on div "Eiere" at bounding box center [99, 249] width 50 height 26
